Goal: Transaction & Acquisition: Purchase product/service

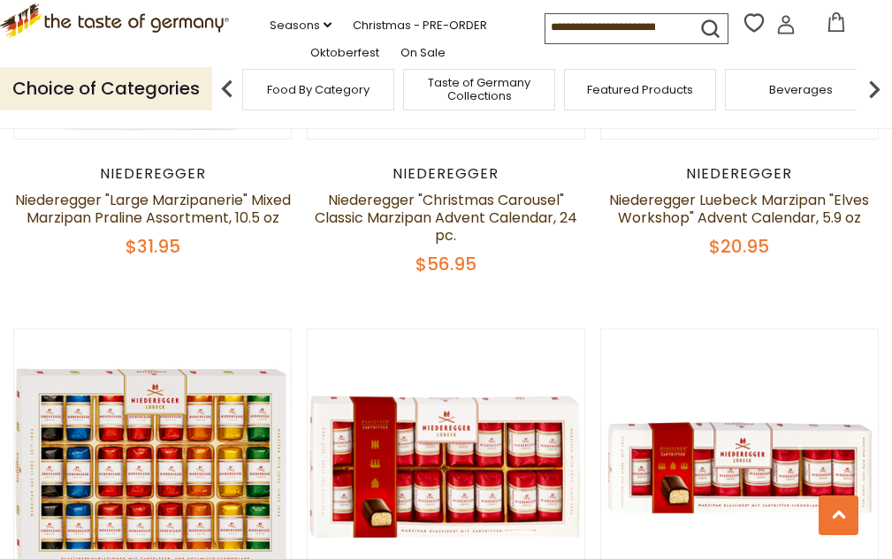
scroll to position [3792, 0]
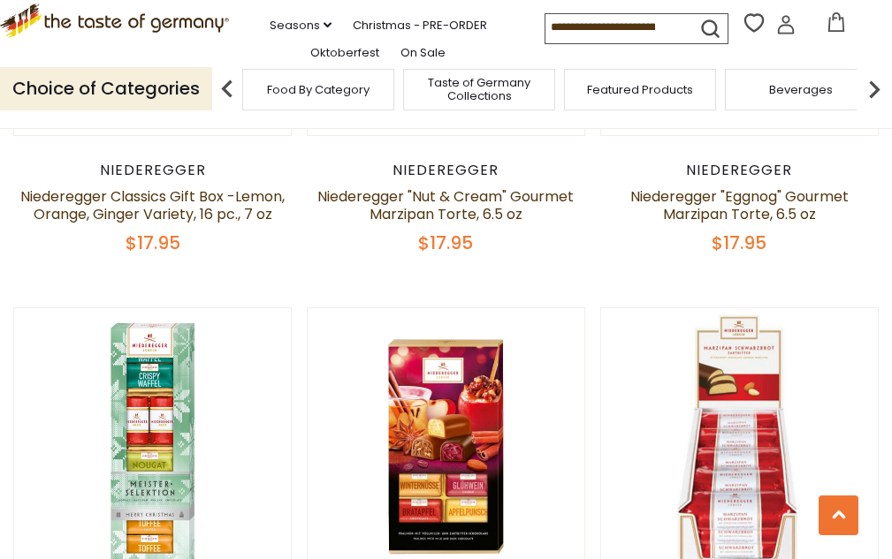
scroll to position [3676, 0]
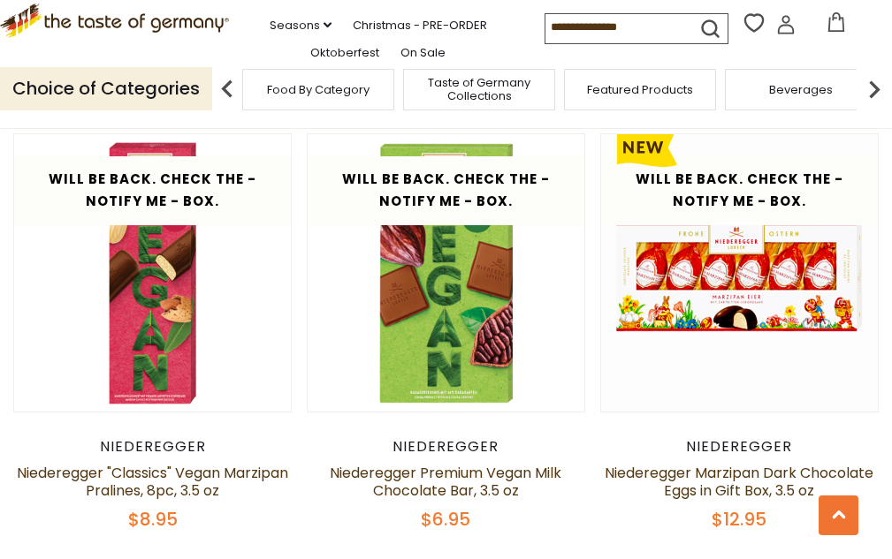
scroll to position [3712, 0]
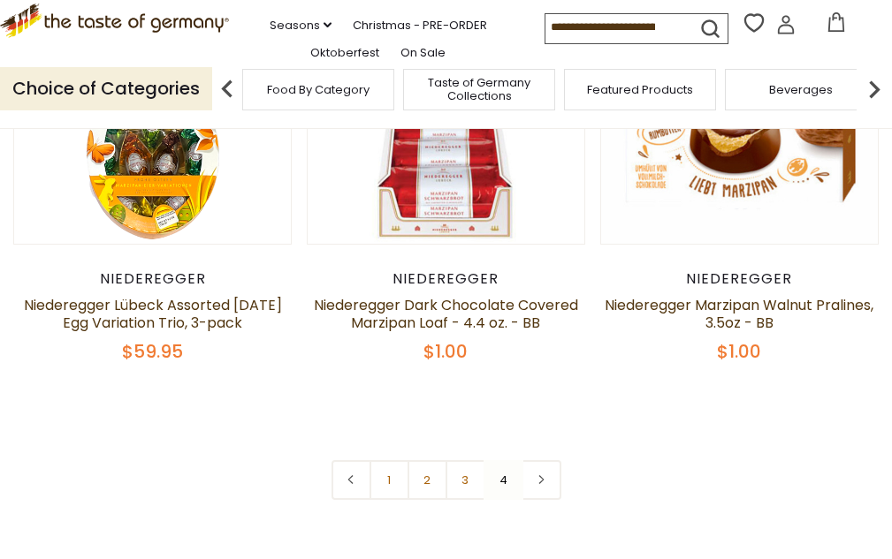
scroll to position [229, 0]
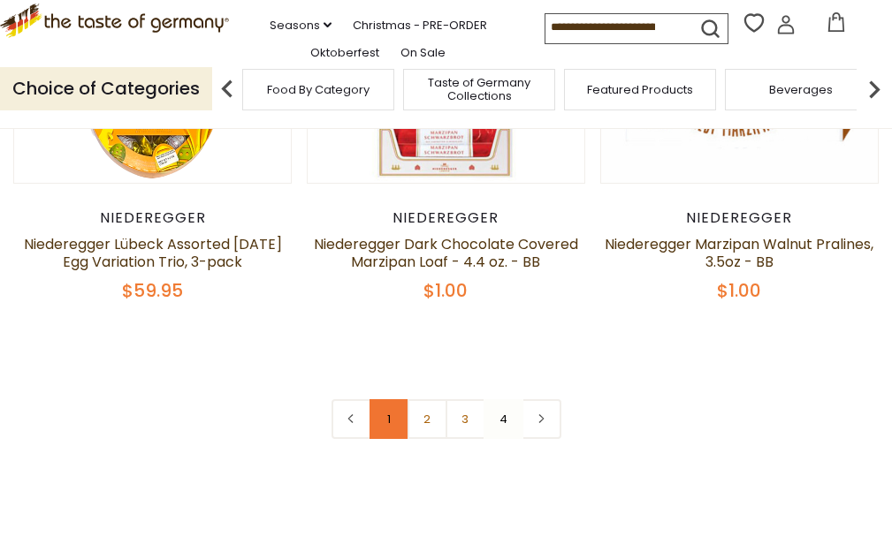
click at [387, 399] on link "1" at bounding box center [389, 419] width 40 height 40
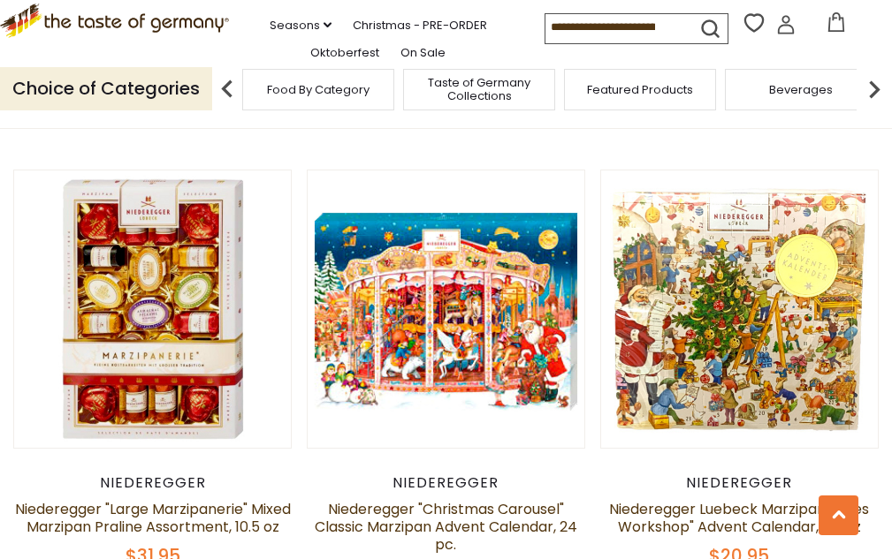
scroll to position [3587, 0]
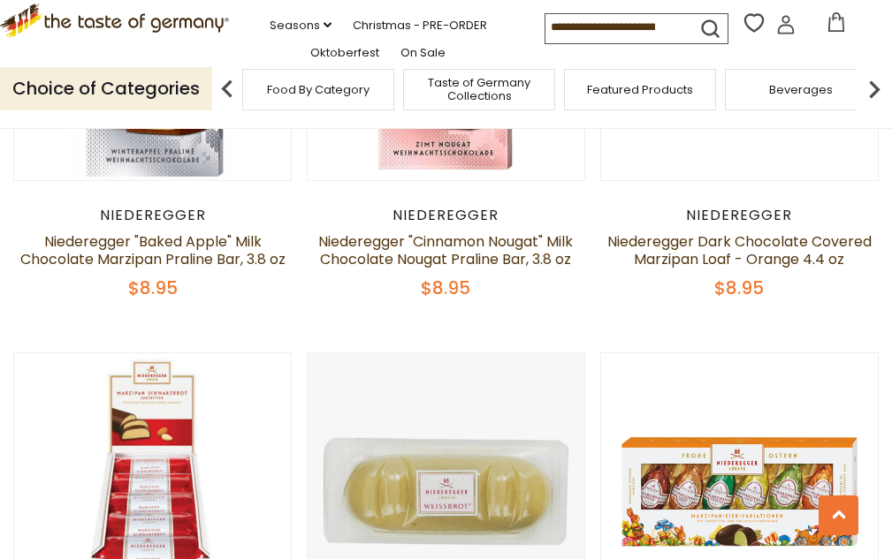
scroll to position [2173, 0]
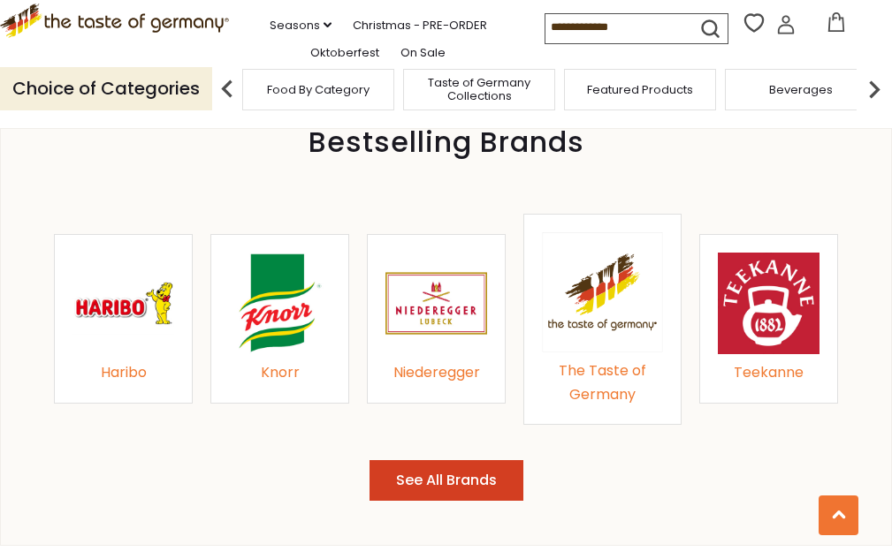
scroll to position [1591, 0]
